Goal: Task Accomplishment & Management: Manage account settings

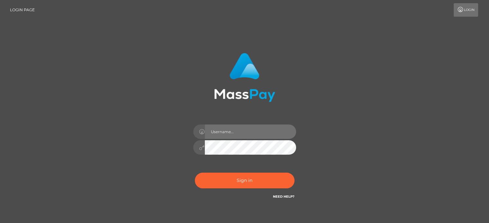
click at [234, 136] on input "text" at bounding box center [250, 132] width 91 height 14
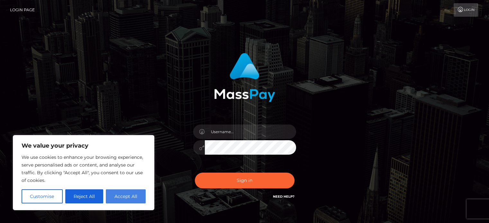
click at [135, 202] on button "Accept All" at bounding box center [126, 197] width 40 height 14
checkbox input "true"
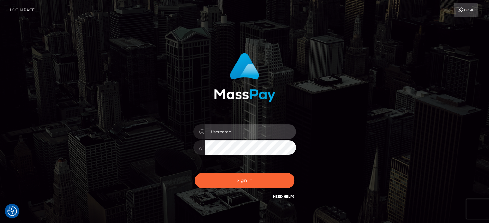
click at [242, 130] on input "text" at bounding box center [250, 132] width 91 height 14
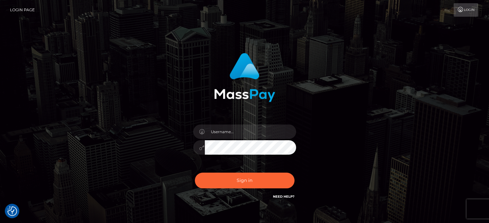
click at [291, 196] on link "Need Help?" at bounding box center [284, 197] width 22 height 4
click at [388, 133] on div "Sign in" at bounding box center [244, 130] width 366 height 164
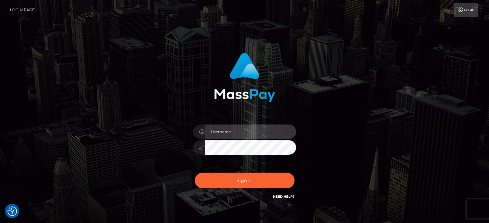
click at [258, 128] on input "text" at bounding box center [250, 132] width 91 height 14
click at [228, 130] on input "text" at bounding box center [250, 132] width 91 height 14
paste input "[EMAIL_ADDRESS][DOMAIN_NAME]"
type input "[EMAIL_ADDRESS][DOMAIN_NAME]"
click at [195, 173] on button "Sign in" at bounding box center [245, 181] width 100 height 16
